Goal: Task Accomplishment & Management: Use online tool/utility

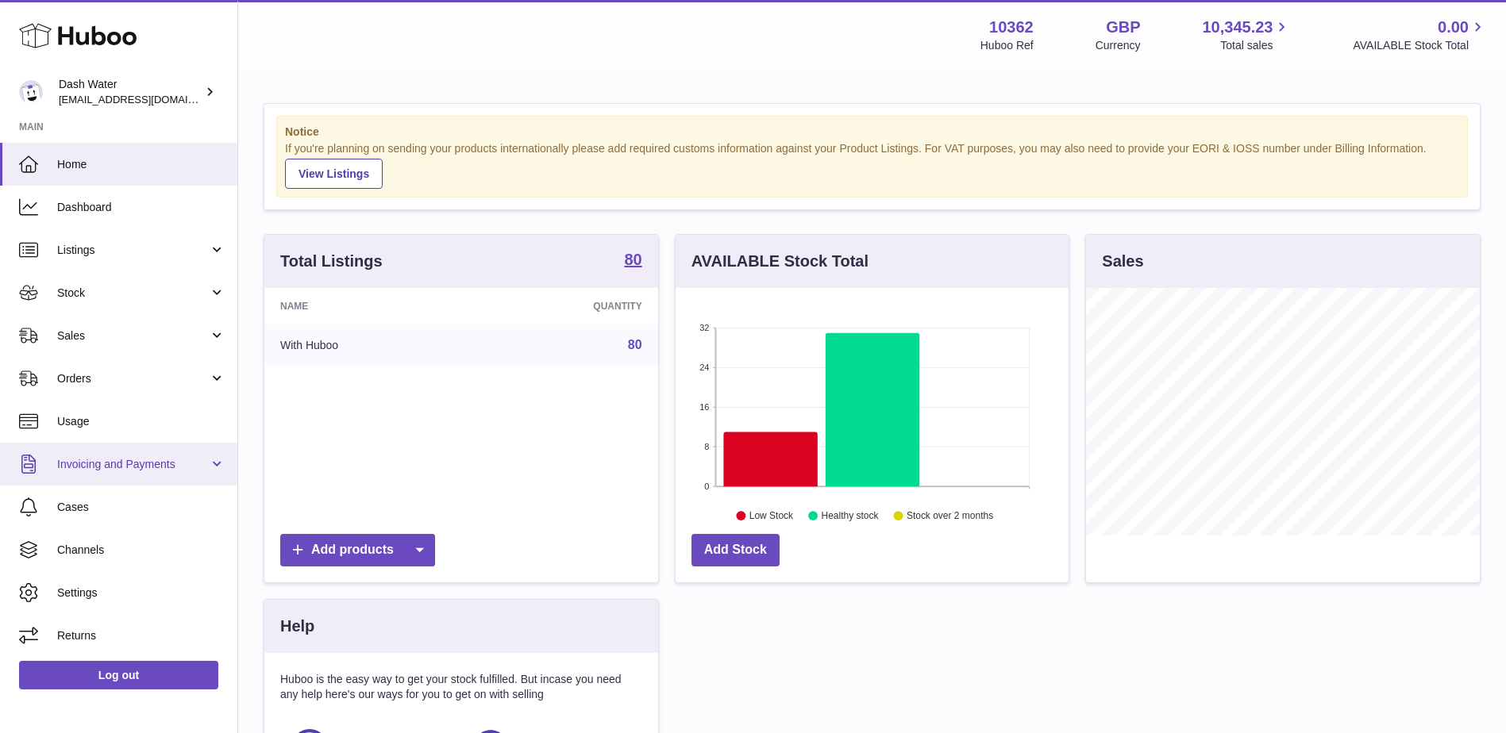
scroll to position [248, 393]
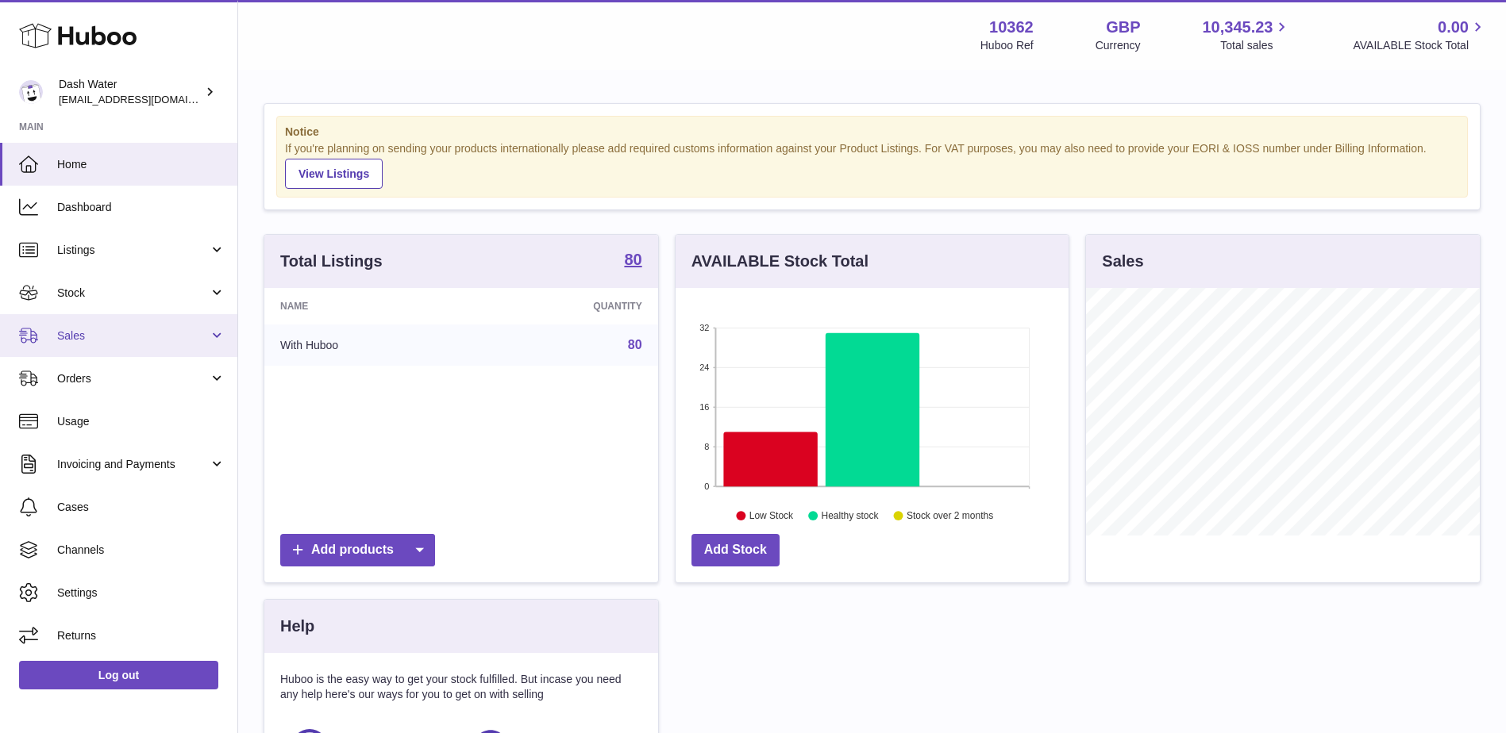
click at [104, 325] on link "Sales" at bounding box center [118, 335] width 237 height 43
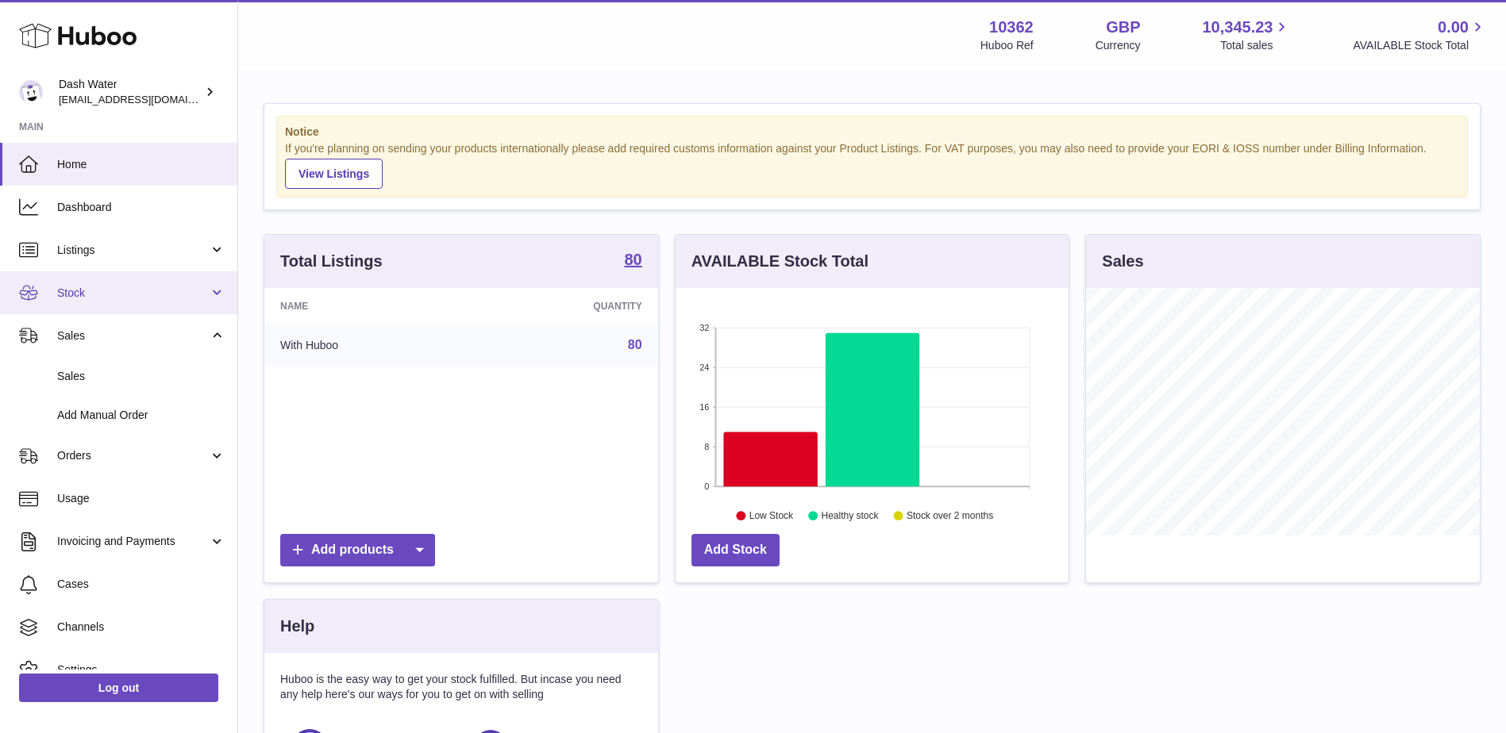
click at [123, 284] on link "Stock" at bounding box center [118, 292] width 237 height 43
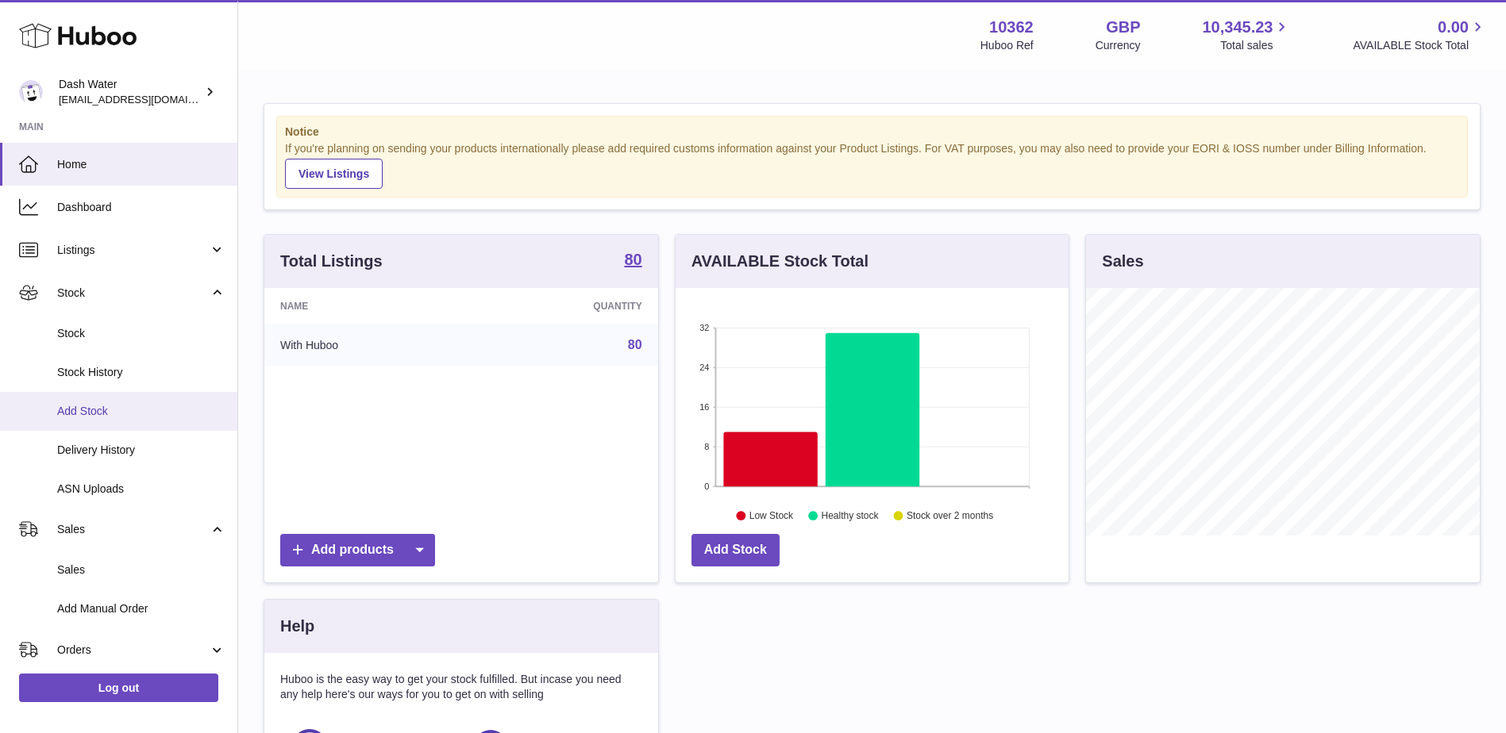
click at [82, 404] on span "Add Stock" at bounding box center [141, 411] width 168 height 15
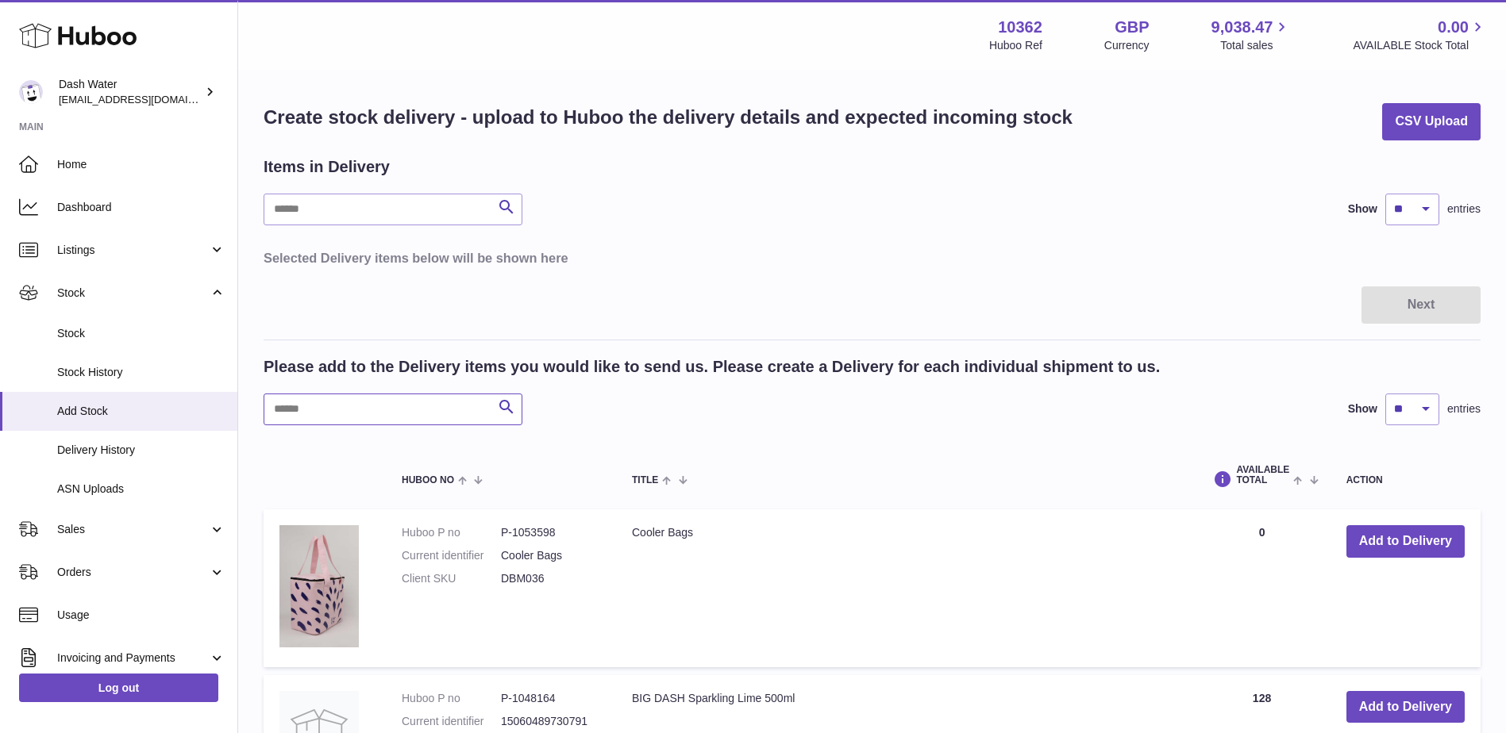
click at [375, 402] on input "text" at bounding box center [392, 410] width 259 height 32
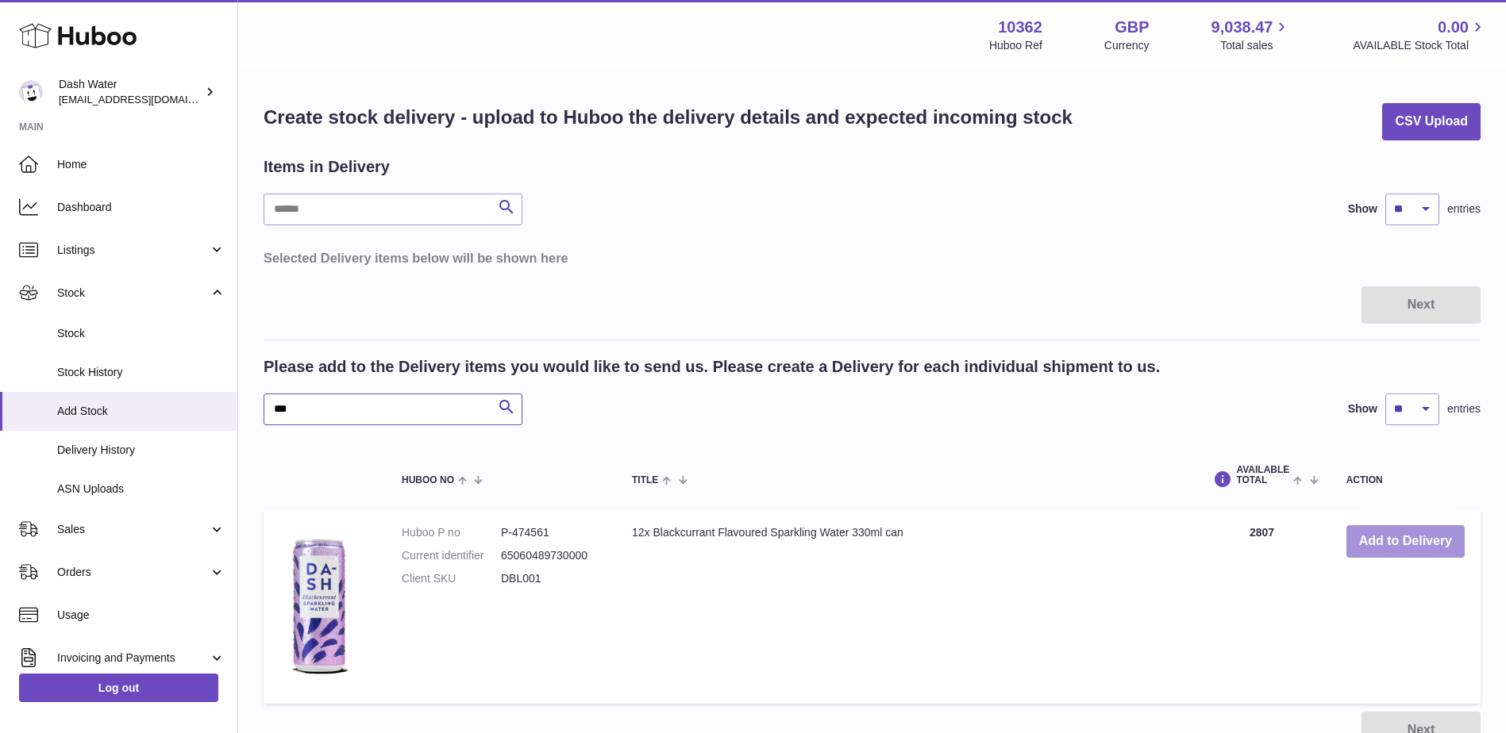
type input "***"
click at [1413, 546] on button "Add to Delivery" at bounding box center [1405, 541] width 118 height 33
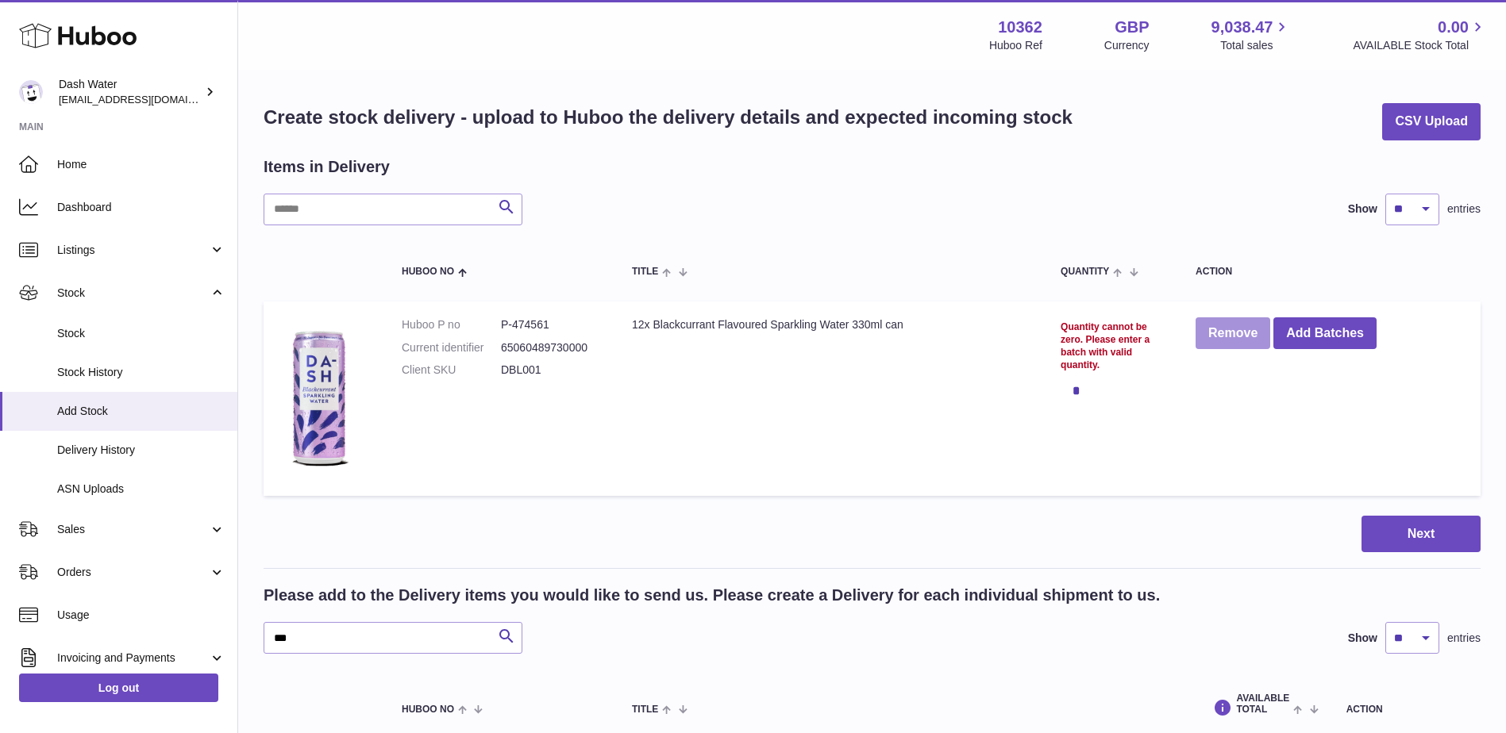
click at [1240, 337] on button "Remove" at bounding box center [1232, 333] width 75 height 33
